Goal: Use online tool/utility: Utilize a website feature to perform a specific function

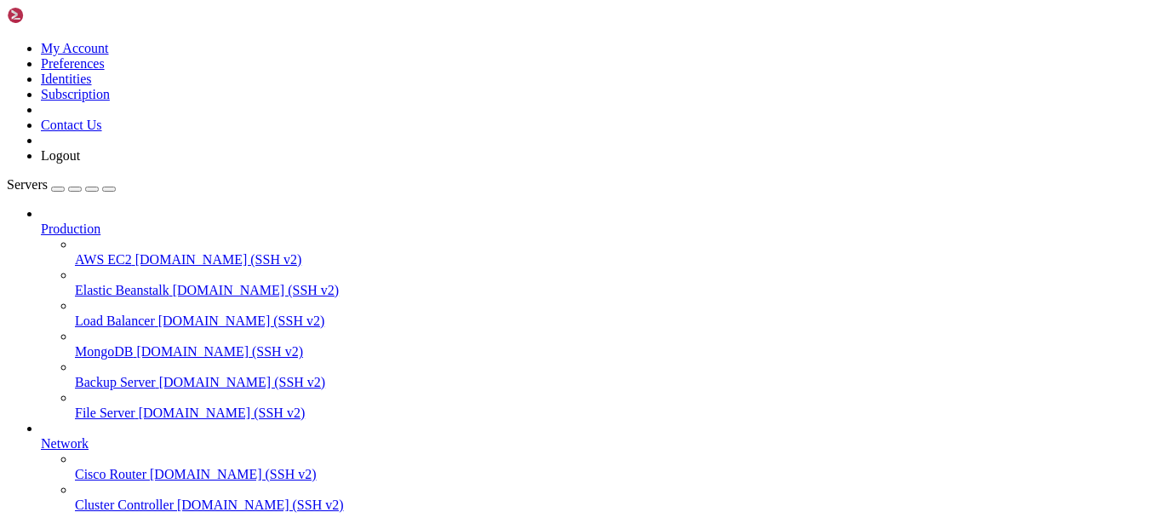
scroll to position [260, 0]
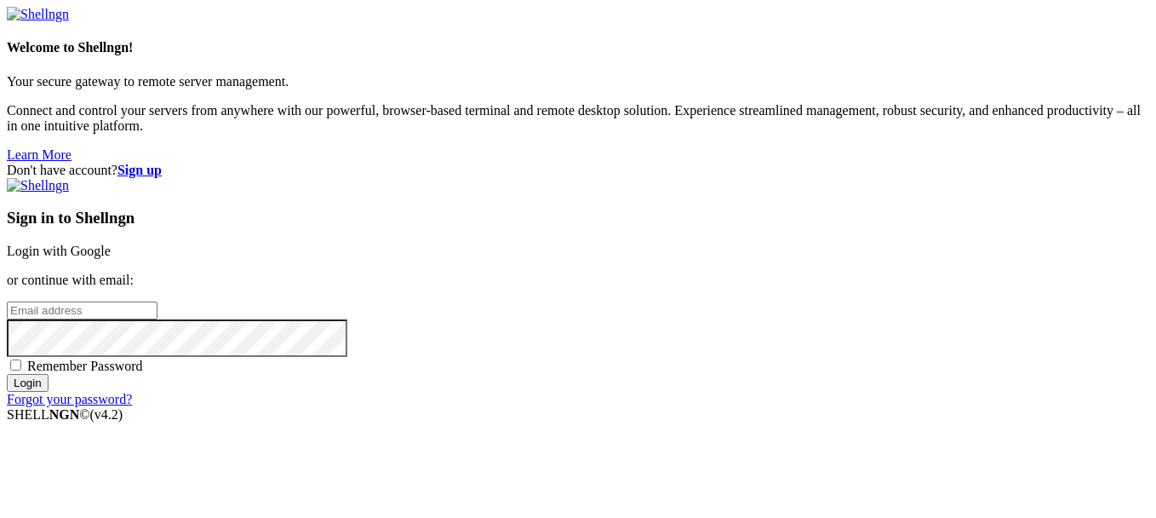
click at [111, 243] on link "Login with Google" at bounding box center [59, 250] width 104 height 14
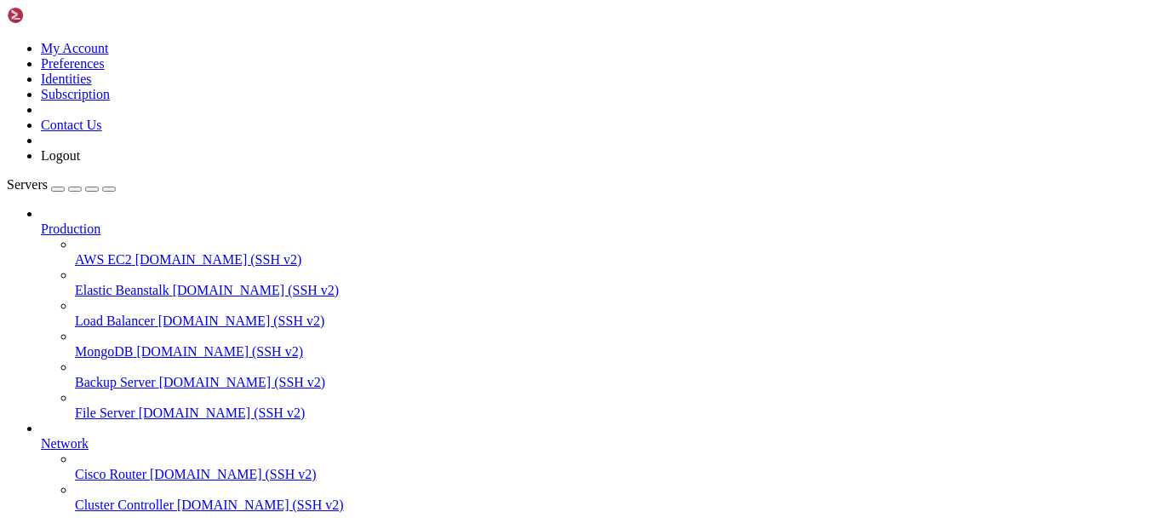
scroll to position [260, 0]
